Goal: Task Accomplishment & Management: Manage account settings

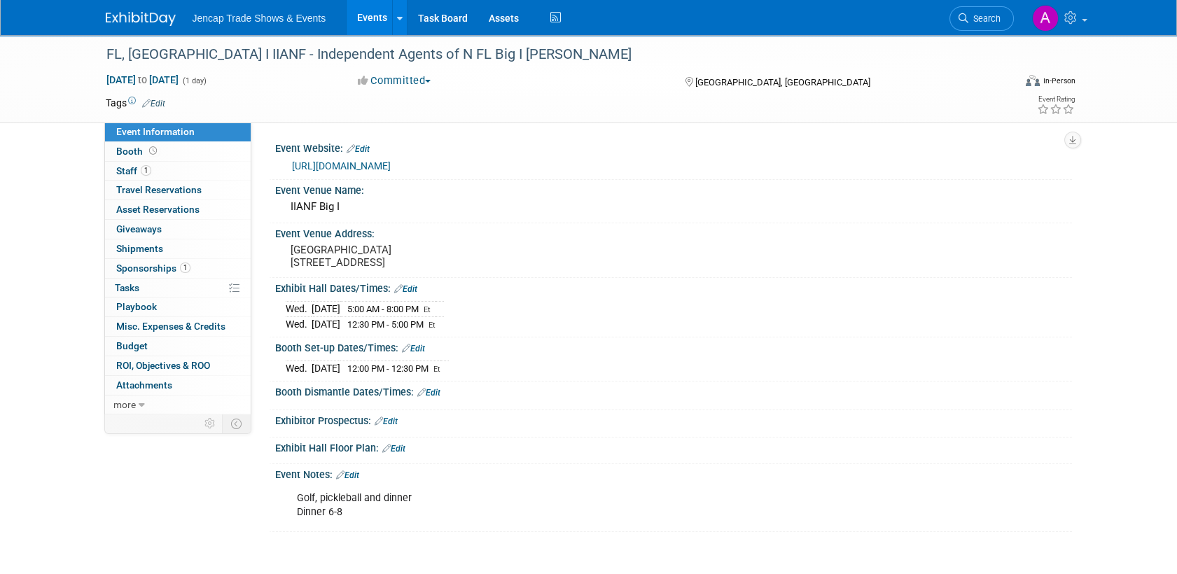
click at [137, 20] on img at bounding box center [141, 19] width 70 height 14
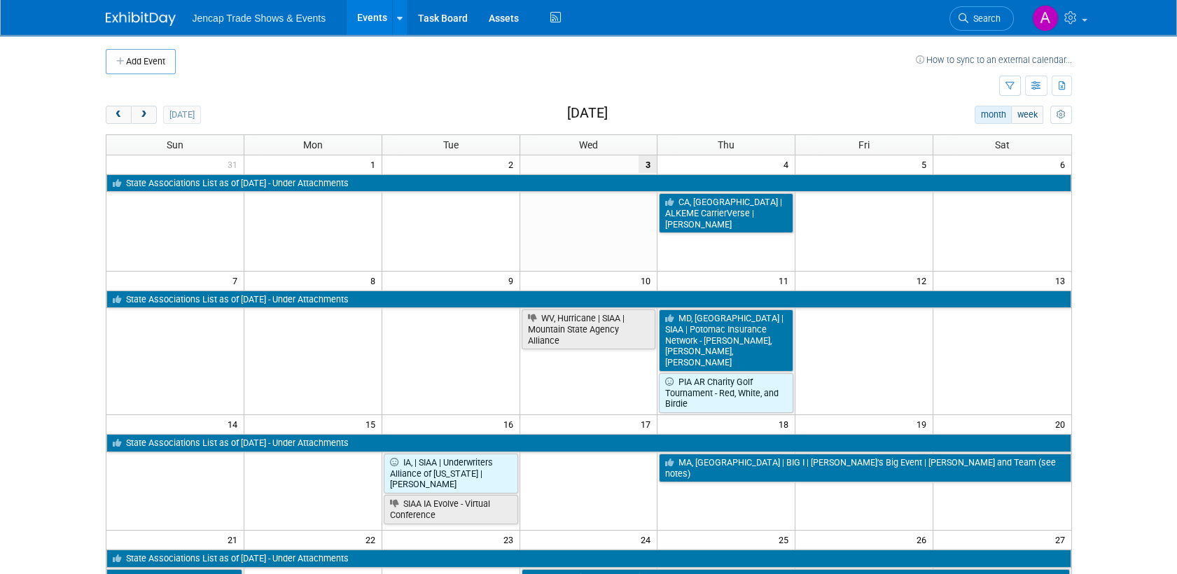
click at [135, 15] on img at bounding box center [141, 19] width 70 height 14
click at [141, 118] on span "next" at bounding box center [144, 115] width 11 height 9
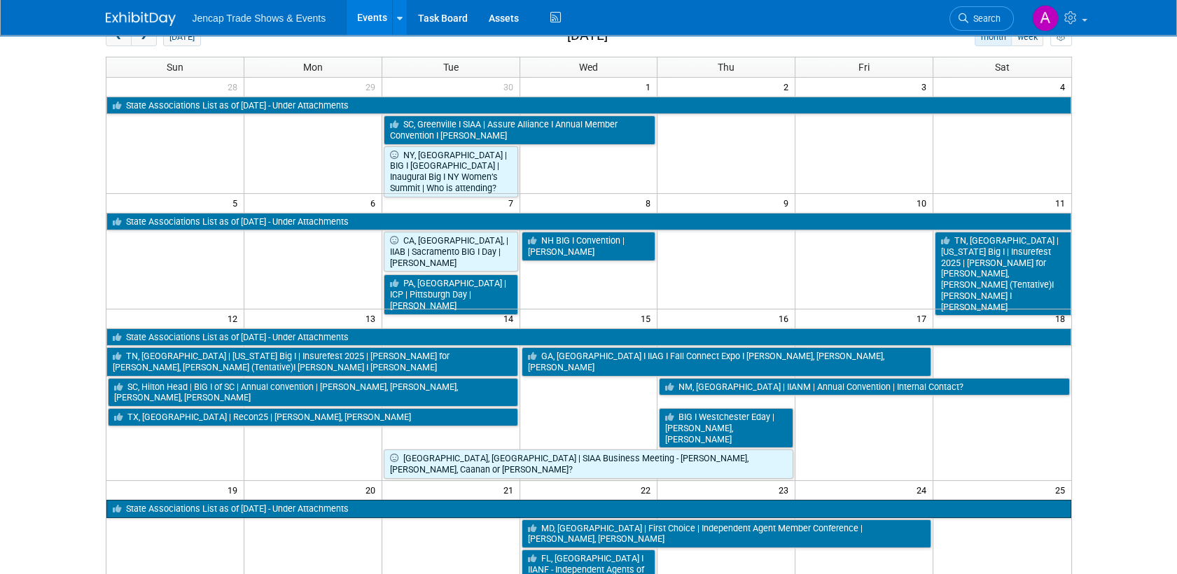
scroll to position [155, 0]
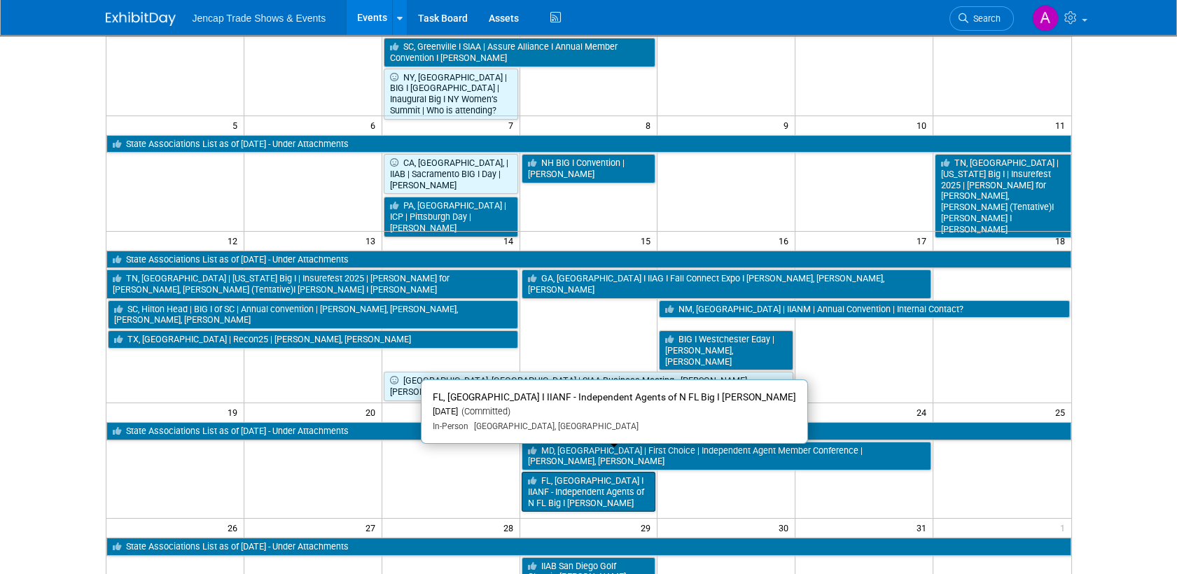
click at [594, 473] on link "FL, Jacksonville I IIANF - Independent Agents of N FL Big I Allison Sharpe" at bounding box center [589, 492] width 134 height 40
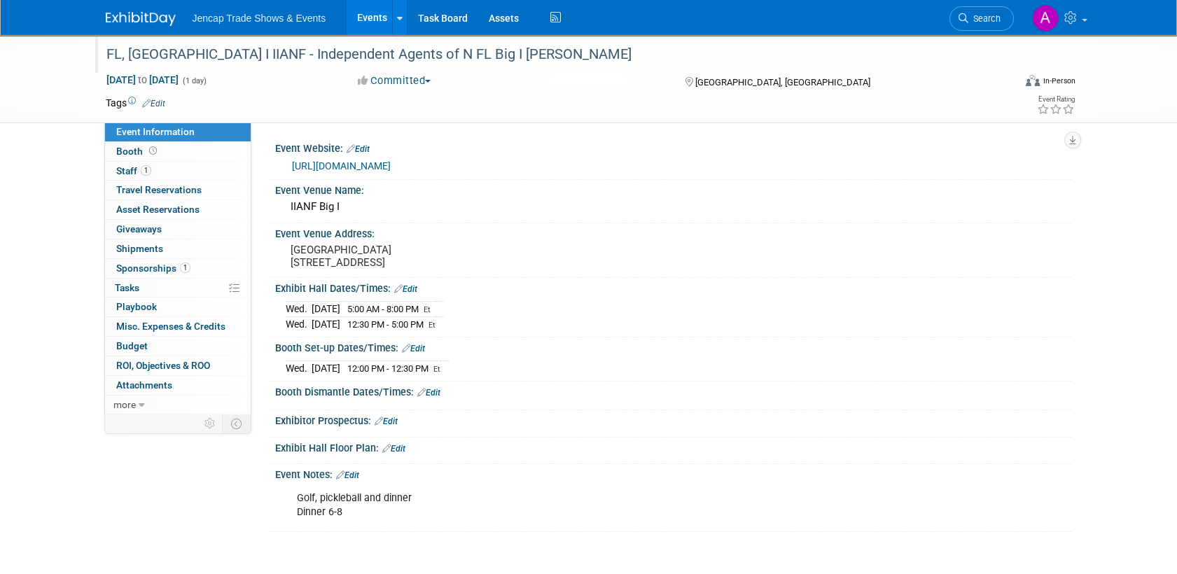
click at [586, 51] on div "FL, [GEOGRAPHIC_DATA] I IIANF - Independent Agents of N FL Big I [PERSON_NAME]" at bounding box center [547, 54] width 891 height 25
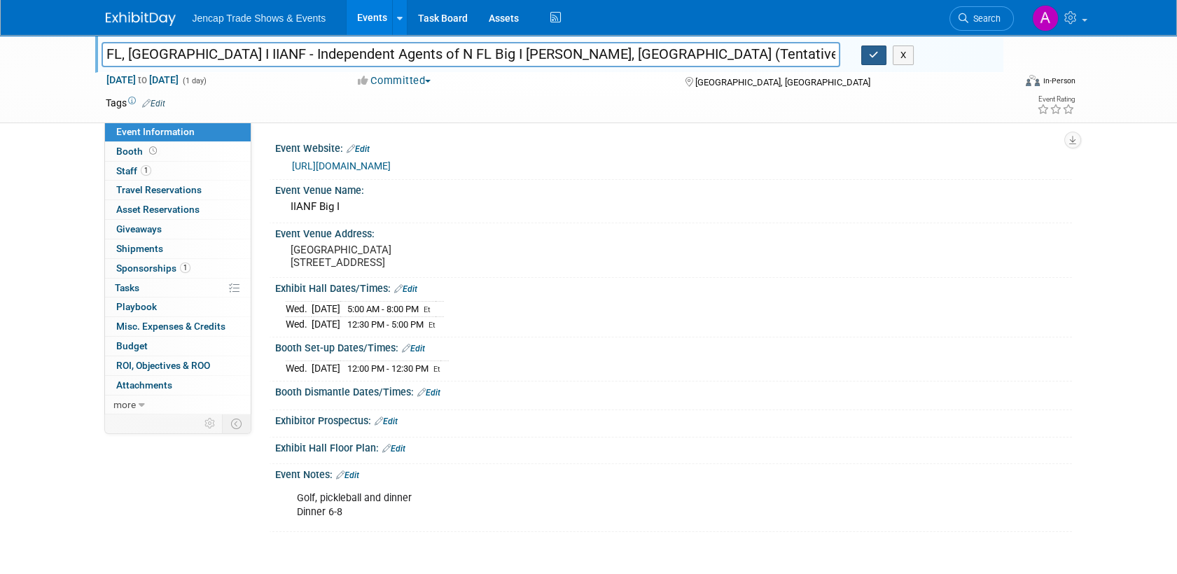
type input "FL, Jacksonville I IIANF - Independent Agents of N FL Big I Allison Sharpe, Can…"
click at [879, 55] on button "button" at bounding box center [873, 56] width 25 height 20
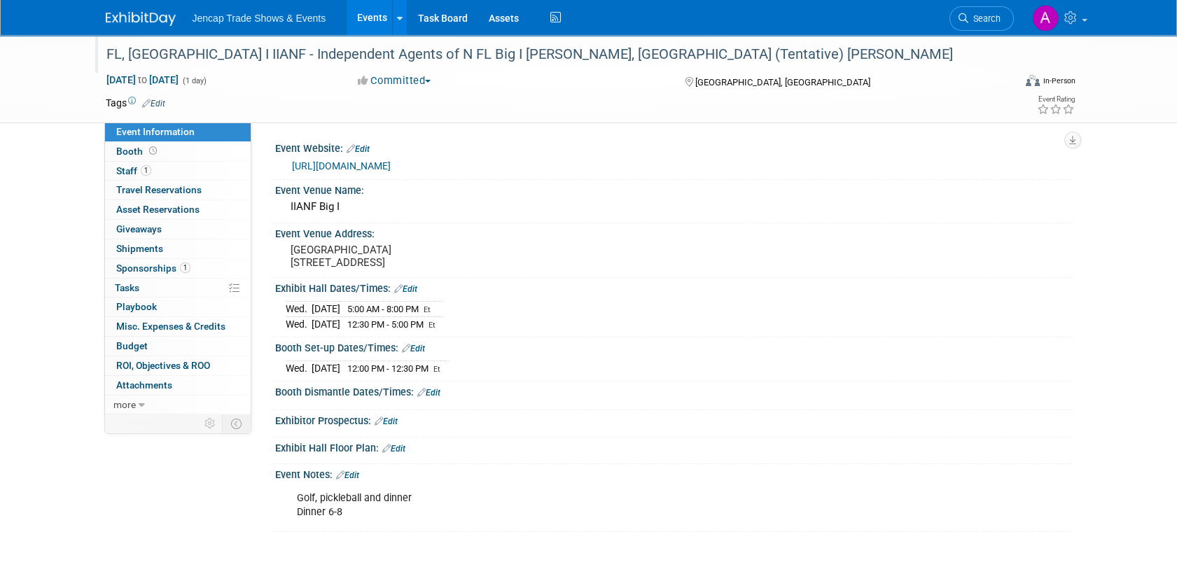
click at [139, 20] on img at bounding box center [141, 19] width 70 height 14
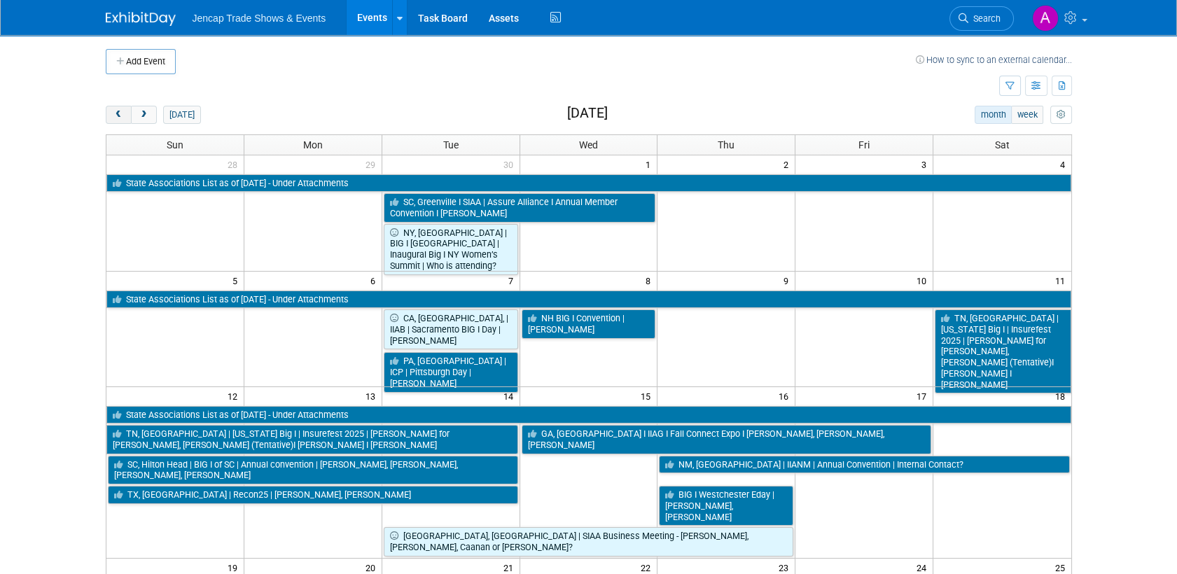
click at [115, 113] on span "prev" at bounding box center [118, 115] width 11 height 9
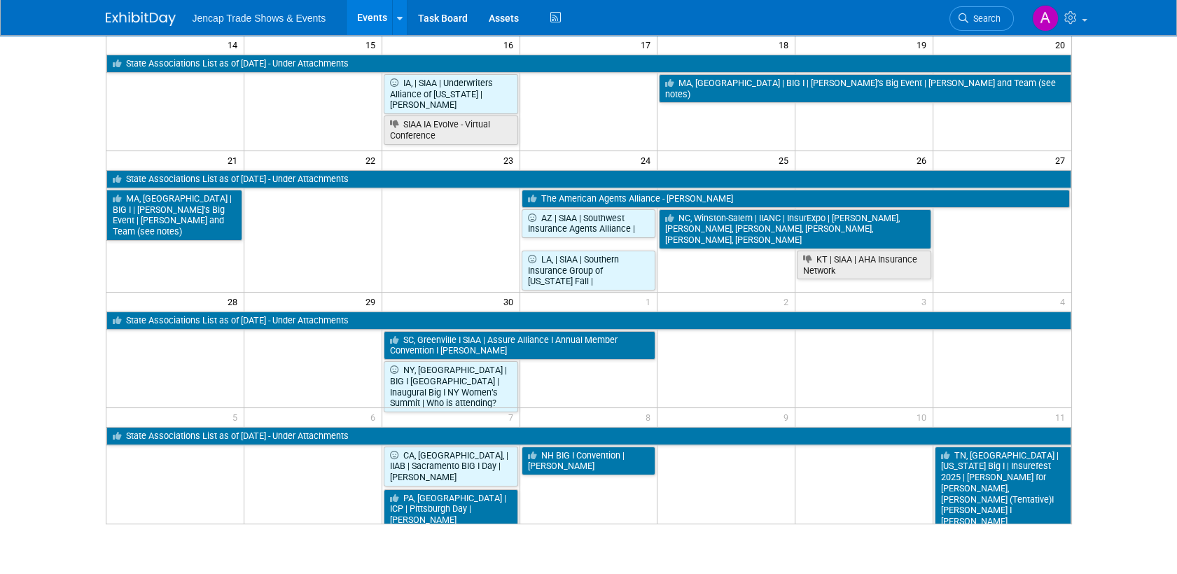
scroll to position [302, 0]
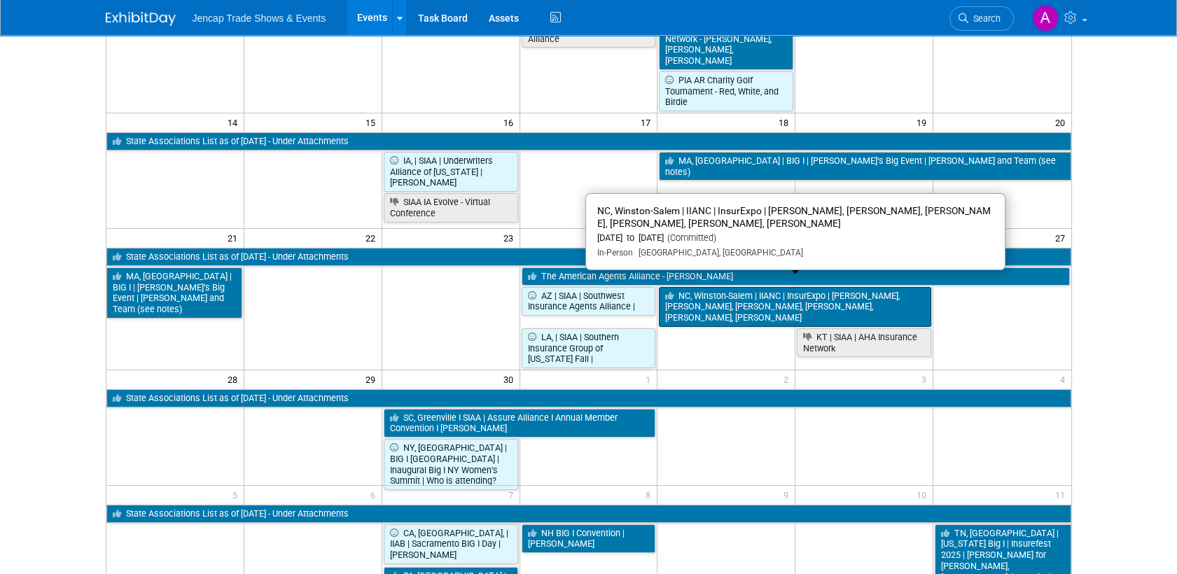
click at [751, 291] on link "NC, Winston-Salem | IIANC | InsurExpo | [PERSON_NAME], [PERSON_NAME], [PERSON_N…" at bounding box center [795, 307] width 272 height 40
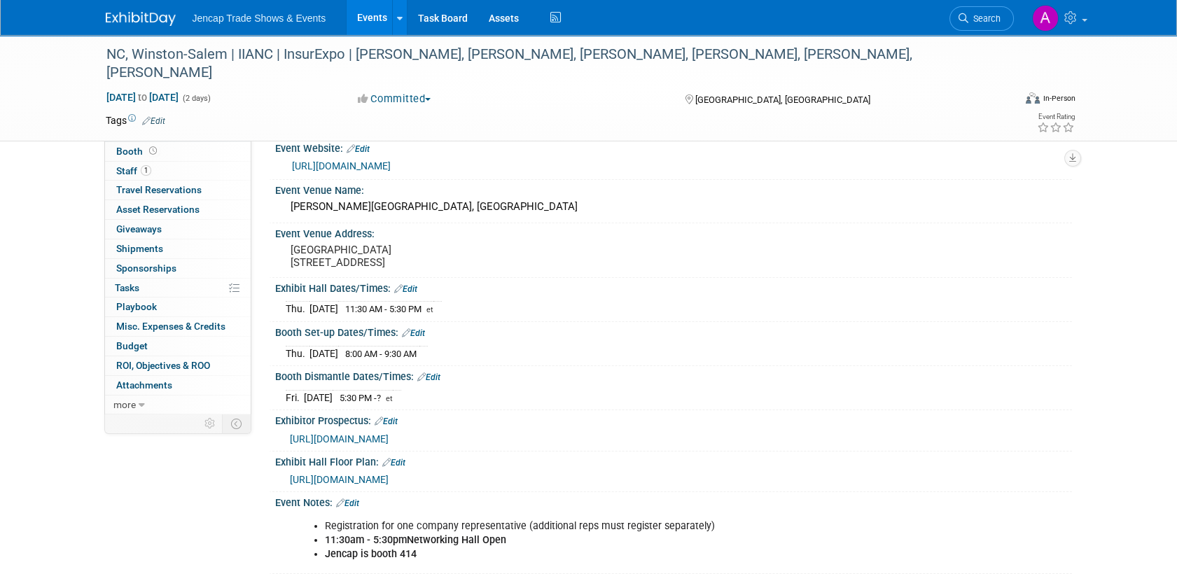
click at [342, 164] on link "[URL][DOMAIN_NAME]" at bounding box center [341, 165] width 99 height 11
